Goal: Information Seeking & Learning: Learn about a topic

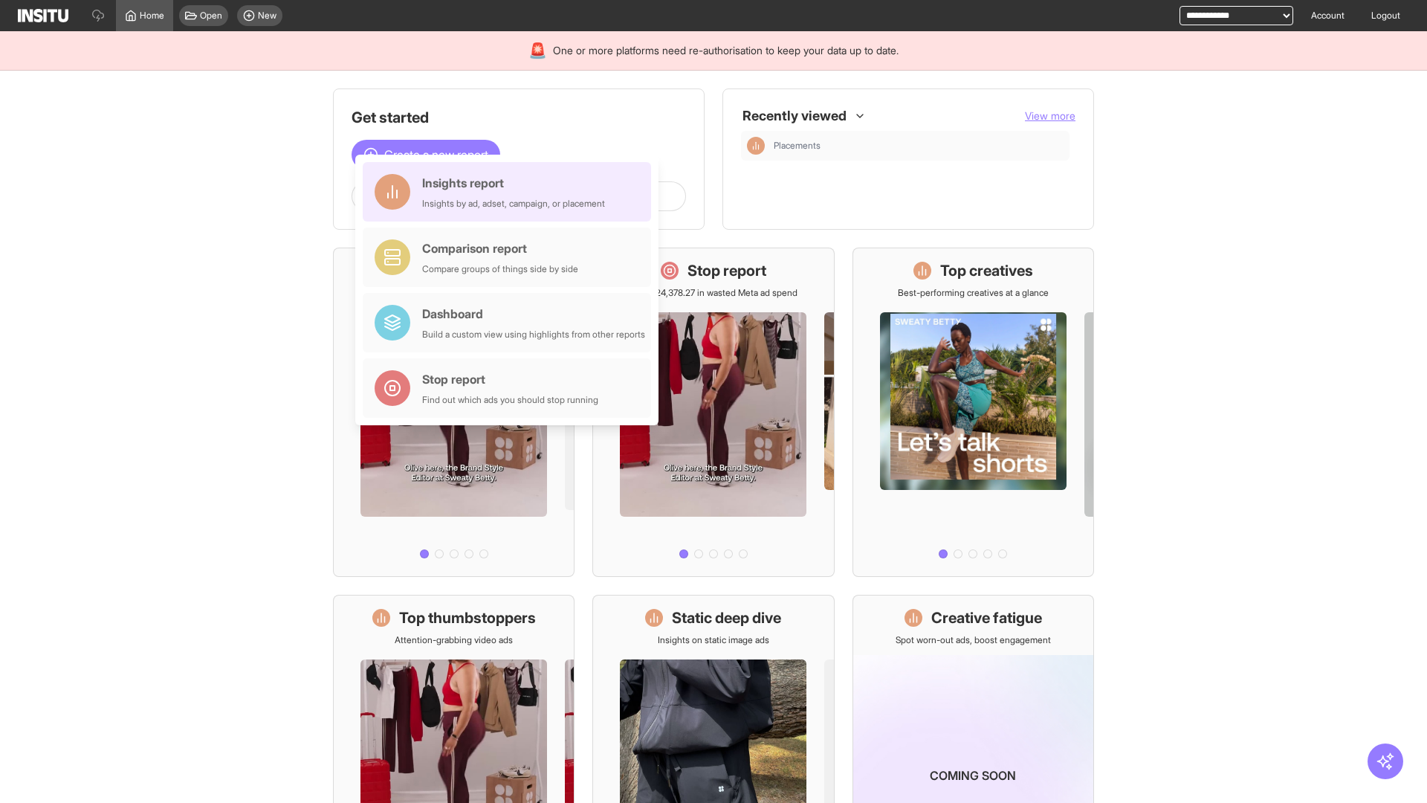
click at [511, 192] on div "Insights report Insights by ad, adset, campaign, or placement" at bounding box center [513, 192] width 183 height 36
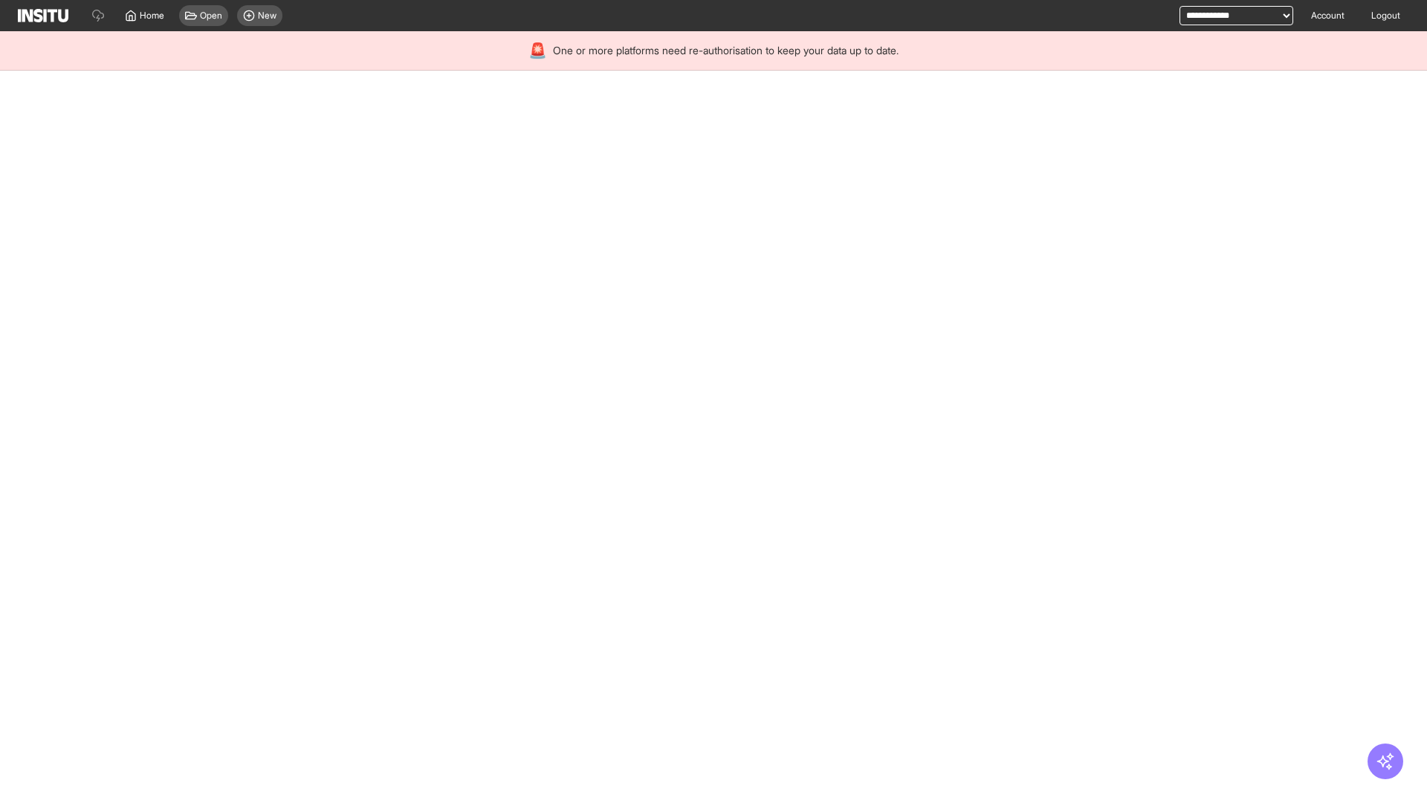
select select "**"
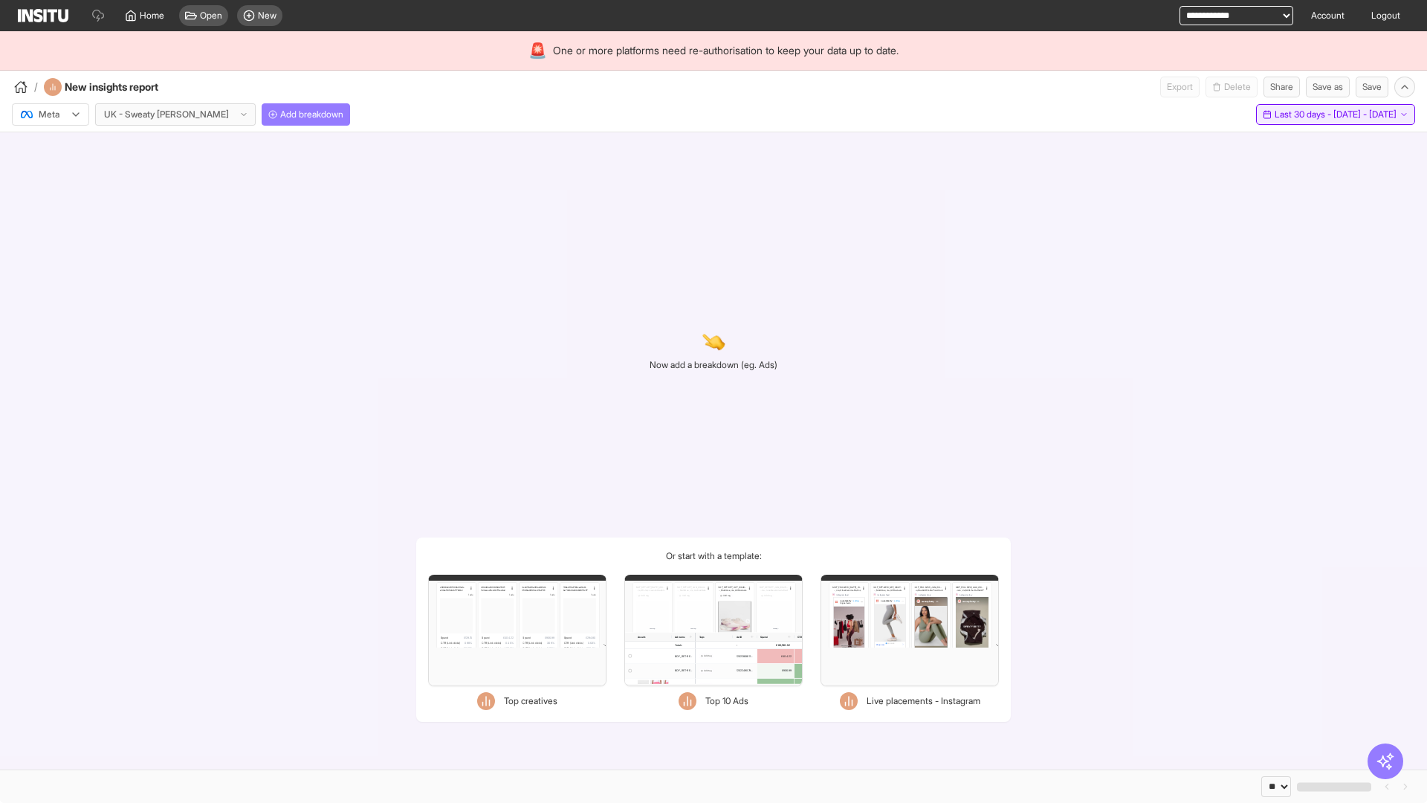
click at [1302, 114] on span "Last 30 days - [DATE] - [DATE]" at bounding box center [1336, 115] width 122 height 12
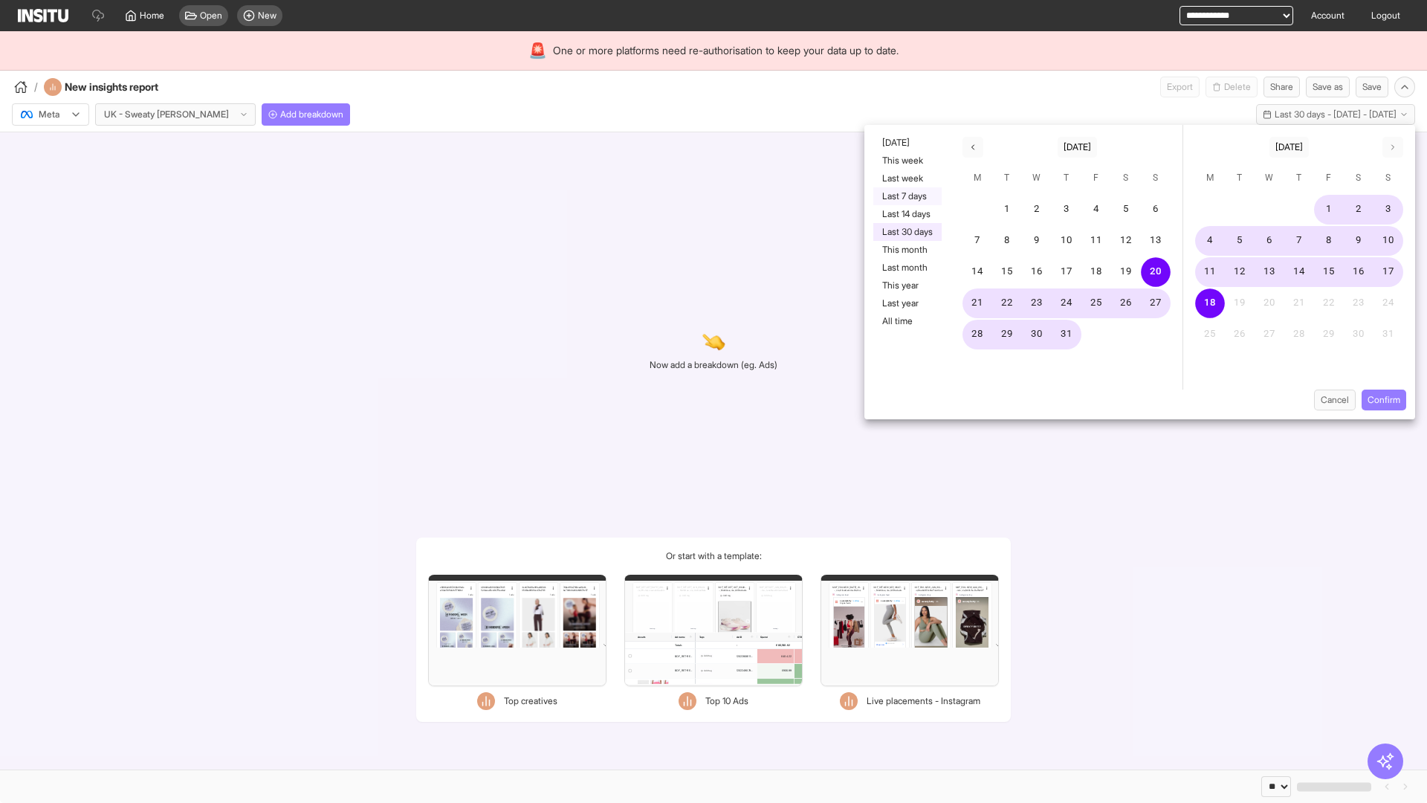
click at [906, 196] on button "Last 7 days" at bounding box center [908, 196] width 68 height 18
